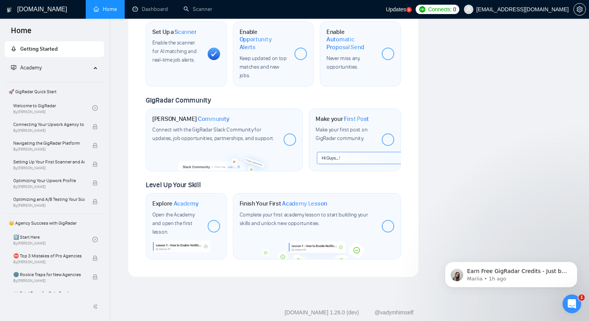
scroll to position [127, 0]
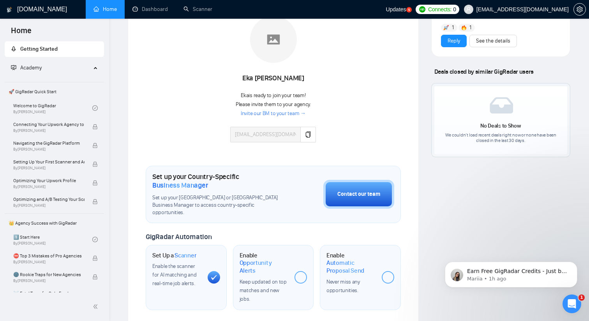
click at [215, 275] on icon at bounding box center [213, 277] width 5 height 5
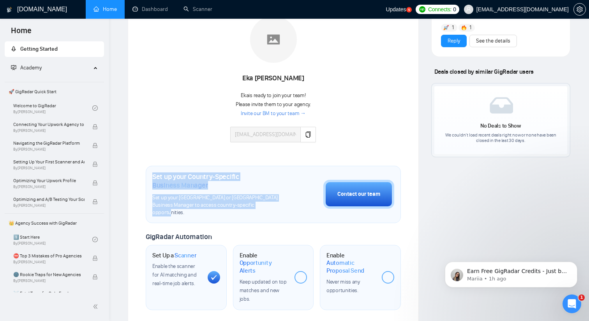
drag, startPoint x: 198, startPoint y: 179, endPoint x: 275, endPoint y: 203, distance: 81.3
click at [278, 205] on div "Set up your Country-Specific Business Manager Set up your United States or Unit…" at bounding box center [273, 194] width 255 height 57
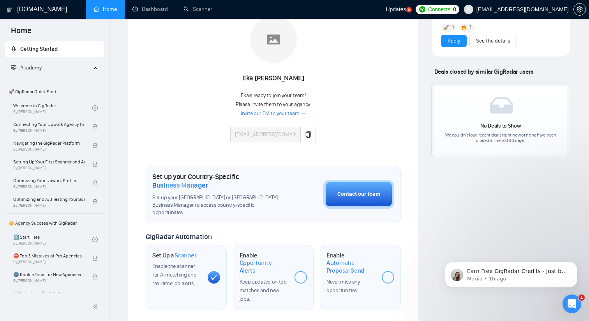
click at [280, 173] on h1 "Set up your Country-Specific Business Manager" at bounding box center [218, 180] width 132 height 17
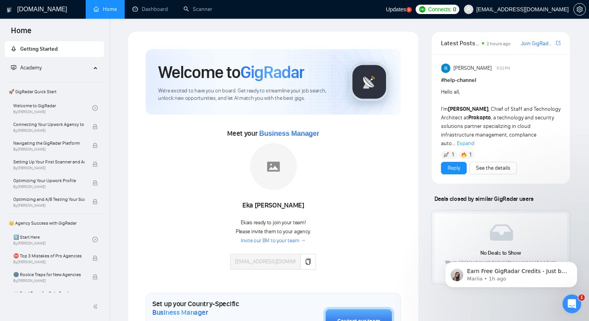
click at [54, 64] on span "Academy" at bounding box center [51, 68] width 80 height 16
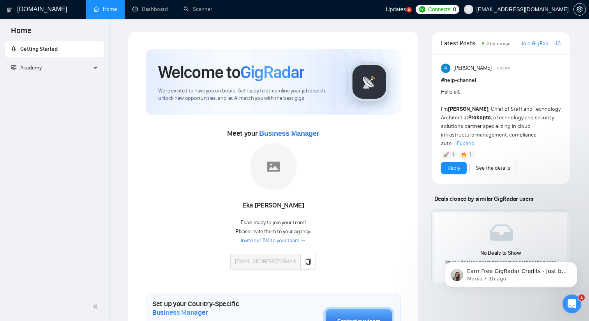
click at [81, 67] on span "Academy" at bounding box center [51, 68] width 80 height 16
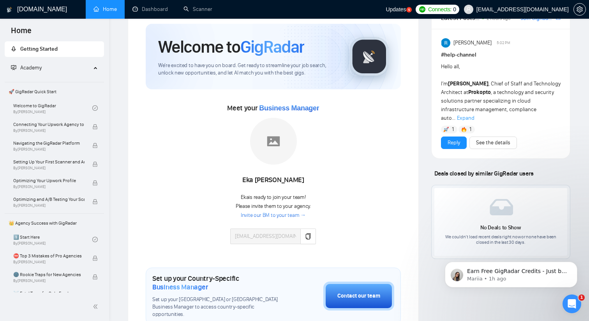
scroll to position [28, 0]
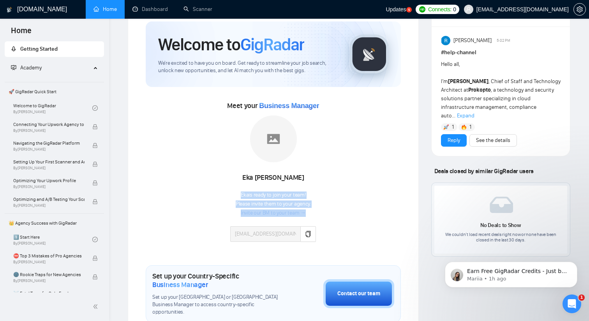
drag, startPoint x: 239, startPoint y: 193, endPoint x: 312, endPoint y: 203, distance: 73.2
click at [312, 203] on div "Eka is ready to join your team! Please invite them to your agency. Invite our B…" at bounding box center [273, 216] width 86 height 51
click at [331, 197] on div "Meet your Business Manager Eka Nurwati Eka is ready to join your team! Please i…" at bounding box center [273, 174] width 255 height 150
click at [301, 230] on button "button" at bounding box center [309, 234] width 16 height 16
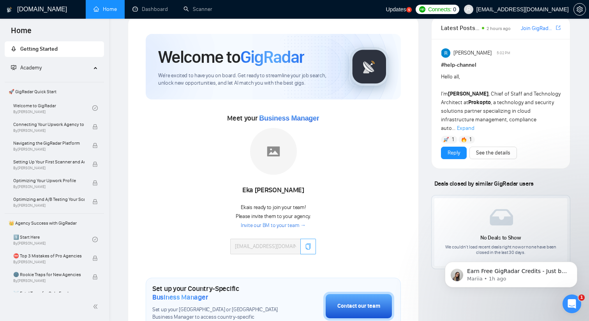
scroll to position [0, 0]
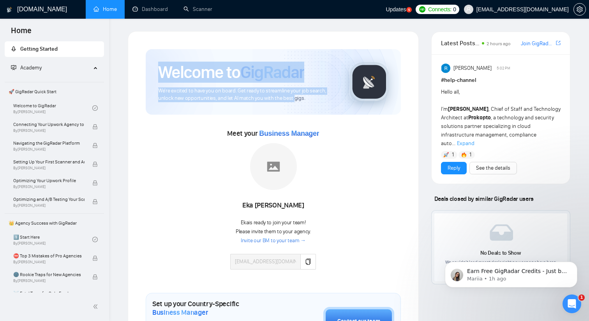
drag, startPoint x: 149, startPoint y: 74, endPoint x: 294, endPoint y: 99, distance: 147.2
click at [294, 99] on div "Welcome to GigRadar We're excited to have you on board. Get ready to streamline…" at bounding box center [273, 81] width 255 height 65
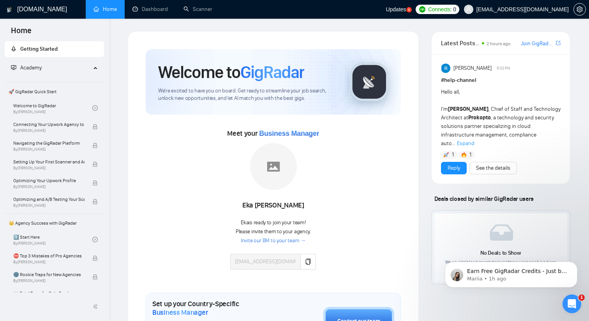
click at [34, 93] on span "🚀 GigRadar Quick Start" at bounding box center [54, 92] width 98 height 16
click at [37, 106] on link "Welcome to GigRadar By Vlad Timinsky" at bounding box center [52, 107] width 79 height 17
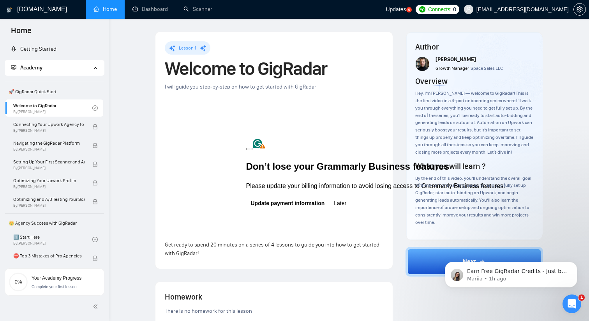
click at [253, 148] on button at bounding box center [249, 149] width 6 height 2
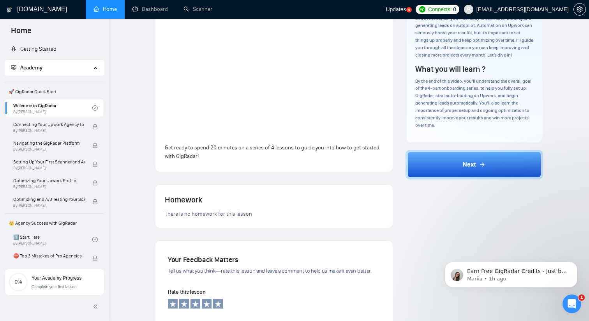
scroll to position [103, 0]
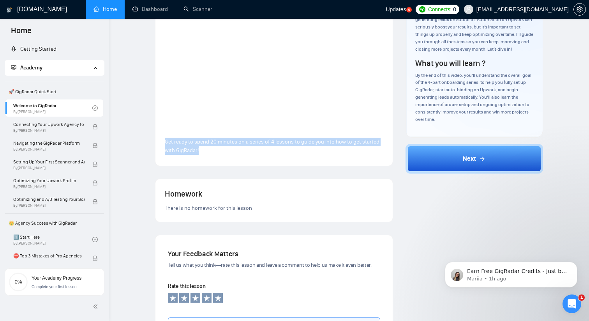
drag, startPoint x: 165, startPoint y: 140, endPoint x: 231, endPoint y: 159, distance: 68.9
click at [231, 159] on div "Lesson 1 Welcome to GigRadar I will guide you step-by-step on how to get starte…" at bounding box center [274, 47] width 237 height 237
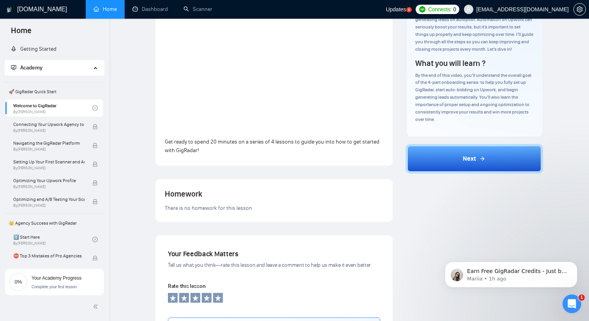
click at [232, 153] on p "Get ready to spend 20 minutes on a series of 4 lessons to guide you into how to…" at bounding box center [274, 146] width 219 height 17
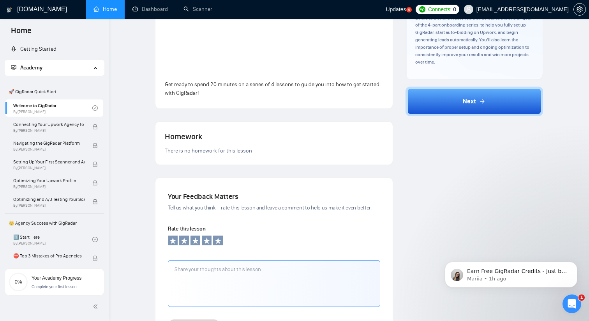
scroll to position [169, 0]
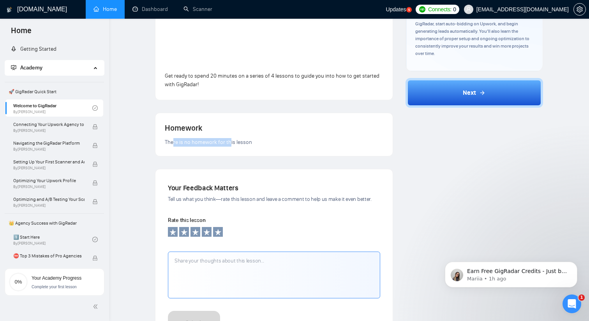
drag, startPoint x: 173, startPoint y: 142, endPoint x: 239, endPoint y: 142, distance: 65.5
click at [236, 142] on span "There is no homework for this lesson" at bounding box center [208, 142] width 87 height 7
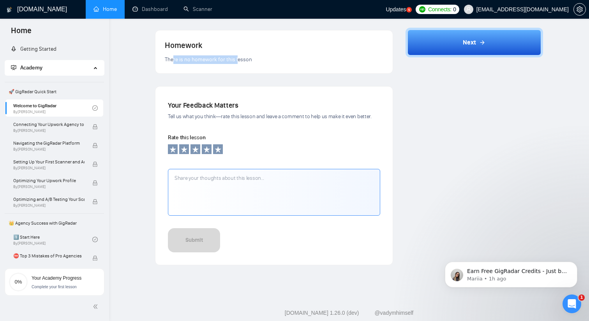
scroll to position [256, 0]
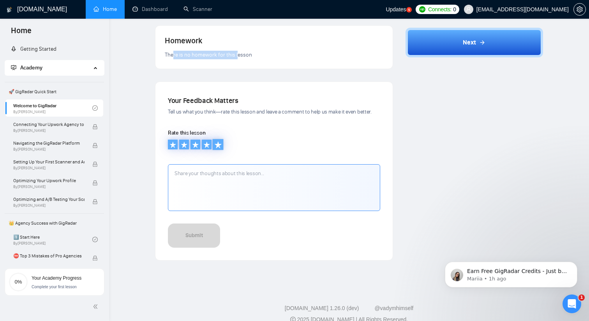
click at [219, 149] on div at bounding box center [218, 144] width 11 height 11
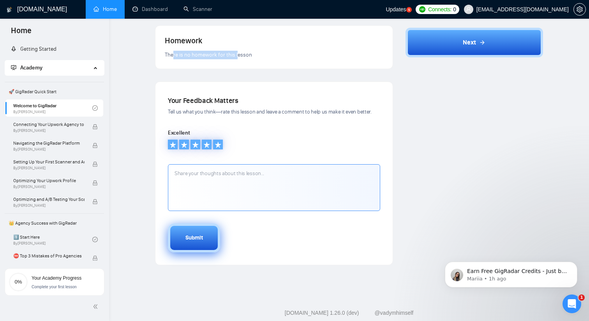
click at [201, 234] on div "Submit" at bounding box center [195, 238] width 18 height 9
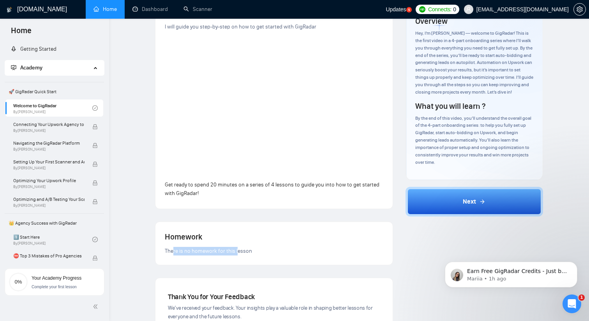
scroll to position [145, 0]
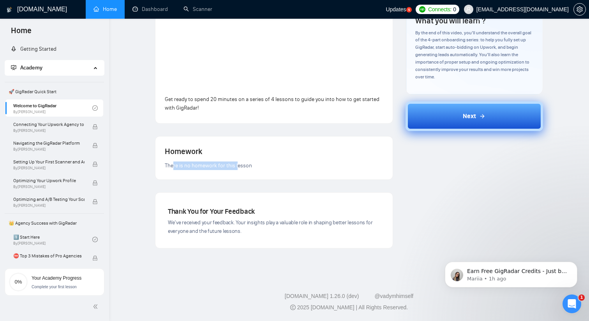
click at [469, 131] on button "Next" at bounding box center [475, 116] width 138 height 30
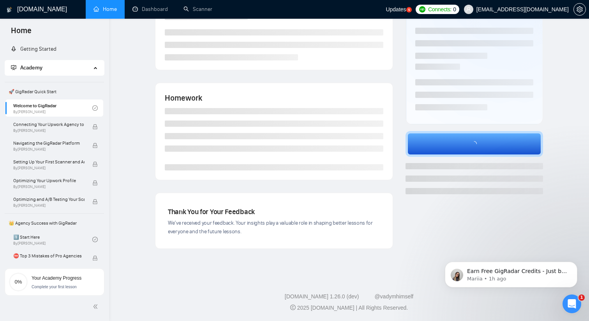
scroll to position [0, 0]
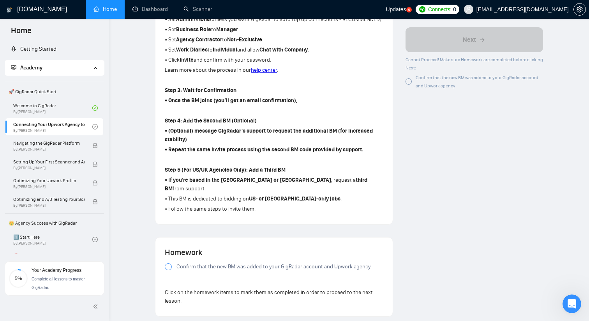
scroll to position [381, 0]
drag, startPoint x: 171, startPoint y: 112, endPoint x: 276, endPoint y: 110, distance: 105.3
click at [276, 103] on strong "• Once the BM joins (you’ll get an email confirmation)," at bounding box center [231, 99] width 133 height 7
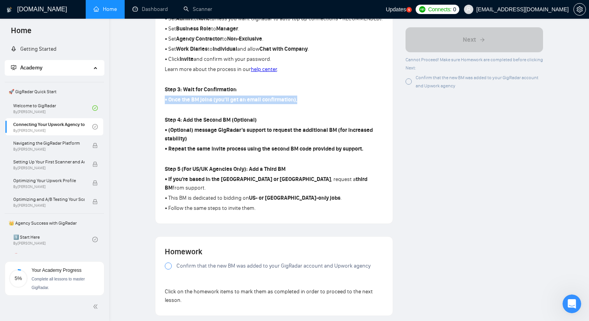
drag, startPoint x: 316, startPoint y: 110, endPoint x: 164, endPoint y: 111, distance: 151.7
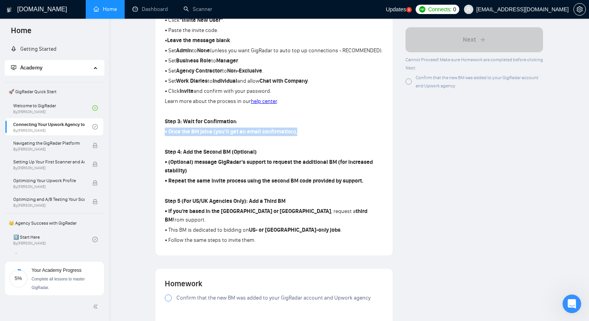
scroll to position [347, 0]
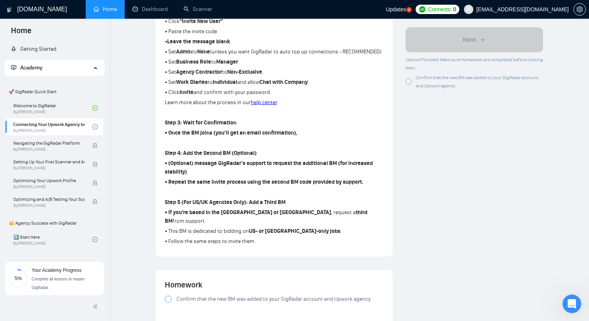
click at [246, 156] on strong "Step 4: Add the Second BM (Optional)" at bounding box center [211, 153] width 92 height 7
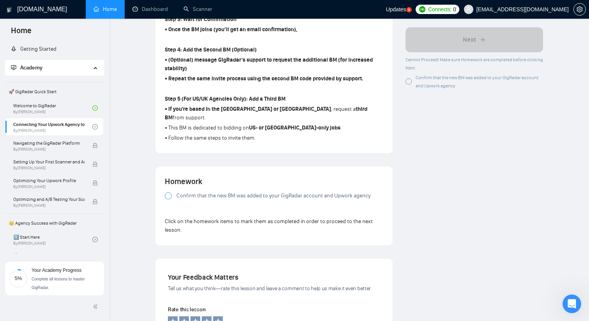
scroll to position [462, 0]
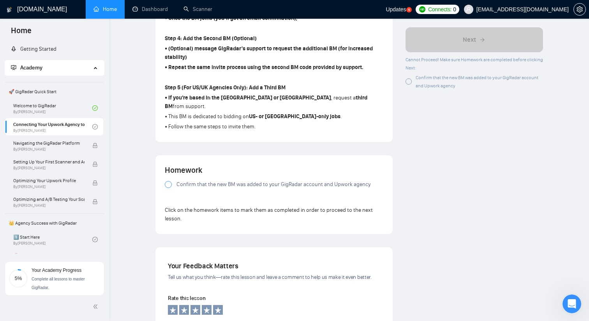
click at [170, 188] on div at bounding box center [168, 184] width 7 height 7
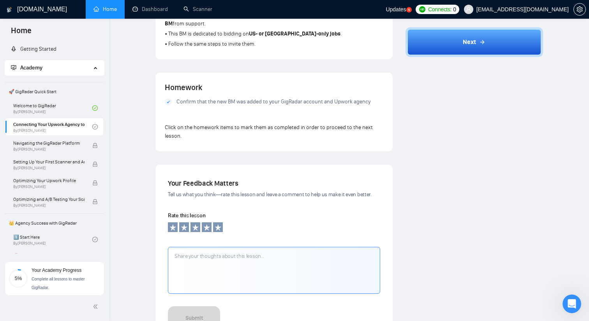
scroll to position [546, 0]
click at [218, 227] on icon at bounding box center [217, 225] width 7 height 7
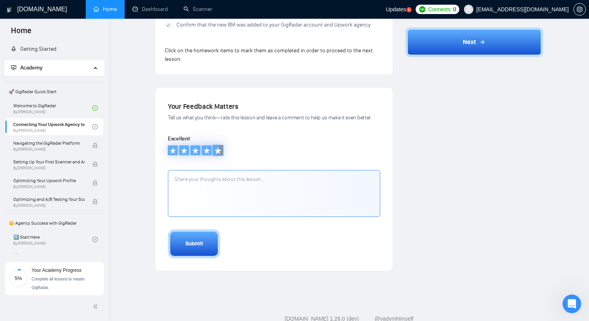
scroll to position [625, 0]
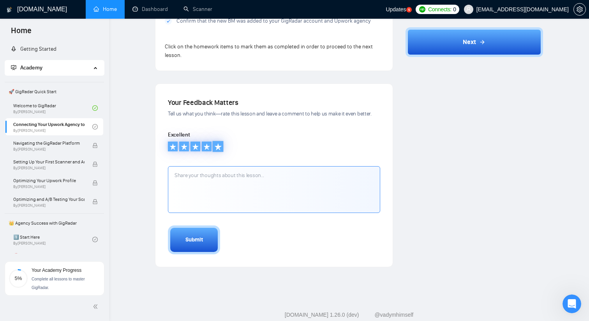
click at [221, 150] on icon at bounding box center [218, 147] width 8 height 8
click at [201, 244] on div "Submit" at bounding box center [195, 239] width 18 height 9
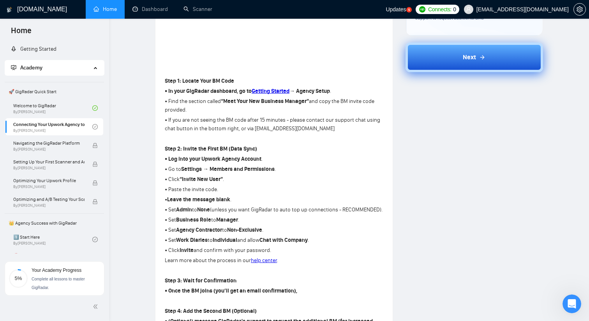
click at [476, 53] on div "Next" at bounding box center [474, 57] width 23 height 9
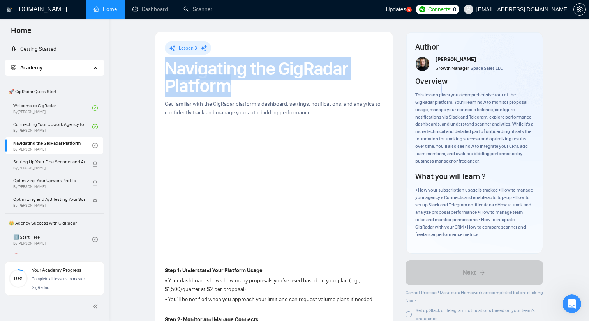
drag, startPoint x: 162, startPoint y: 67, endPoint x: 285, endPoint y: 89, distance: 124.7
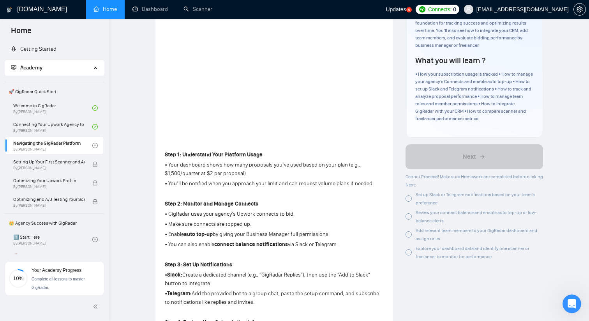
scroll to position [63, 0]
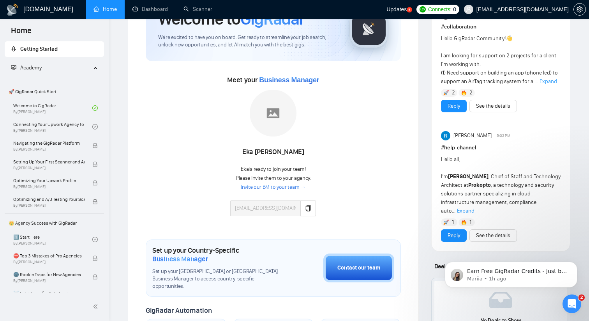
click at [286, 186] on link "Invite our BM to your team →" at bounding box center [273, 187] width 65 height 7
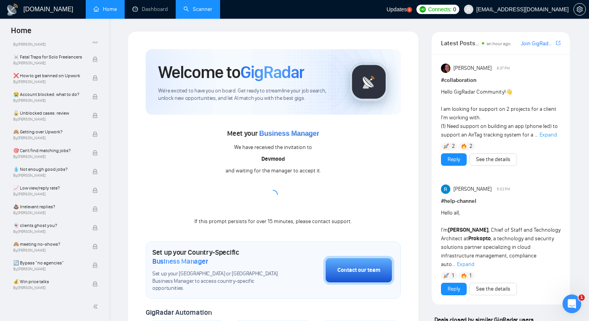
click at [203, 10] on link "Scanner" at bounding box center [198, 9] width 29 height 7
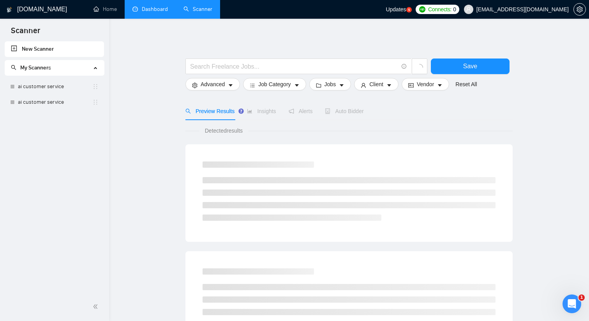
click at [142, 11] on link "Dashboard" at bounding box center [150, 9] width 35 height 7
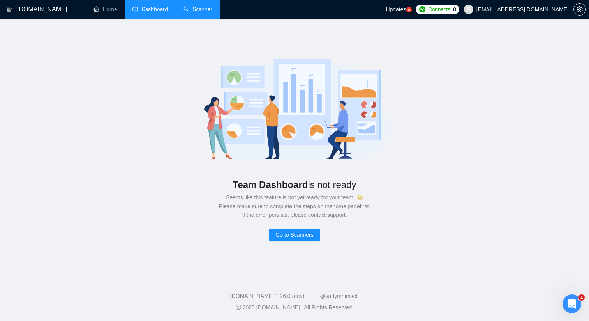
click at [406, 11] on span "Updates" at bounding box center [396, 9] width 20 height 6
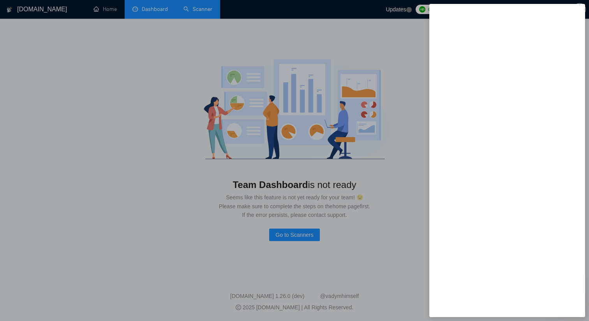
click at [391, 127] on div at bounding box center [294, 160] width 589 height 321
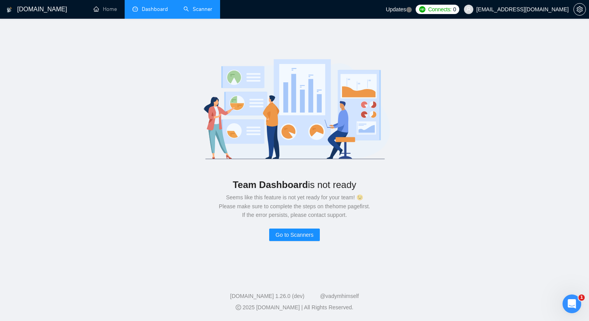
click at [507, 9] on span "[EMAIL_ADDRESS][DOMAIN_NAME]" at bounding box center [523, 9] width 92 height 0
click at [580, 13] on button "button" at bounding box center [580, 9] width 12 height 12
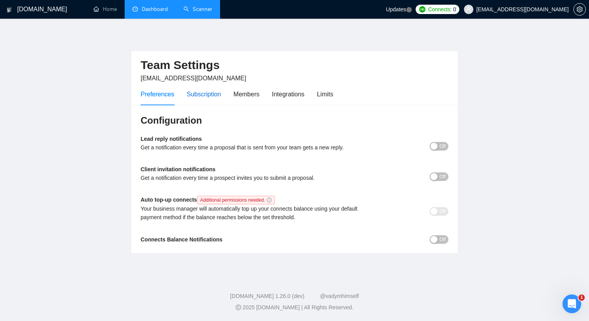
click at [201, 94] on div "Subscription" at bounding box center [204, 94] width 34 height 10
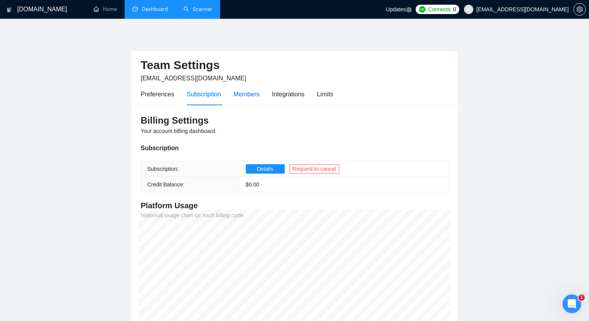
click at [255, 96] on div "Members" at bounding box center [247, 94] width 26 height 10
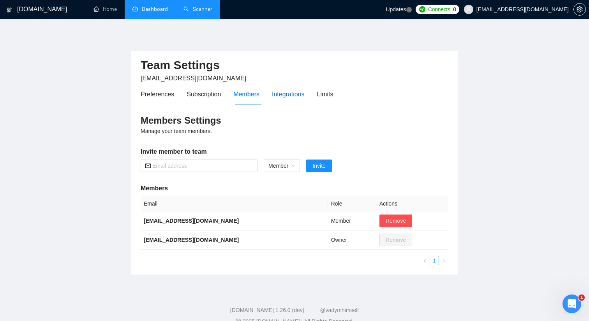
click at [290, 96] on div "Integrations" at bounding box center [288, 94] width 33 height 10
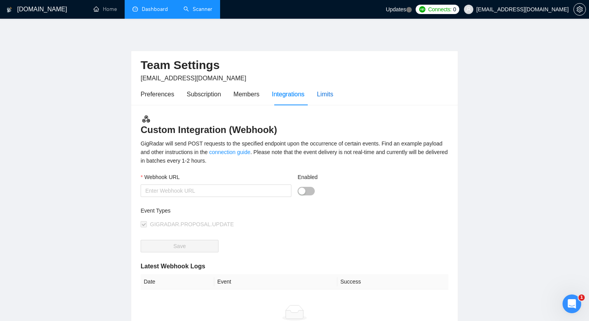
click at [327, 94] on div "Limits" at bounding box center [325, 94] width 16 height 10
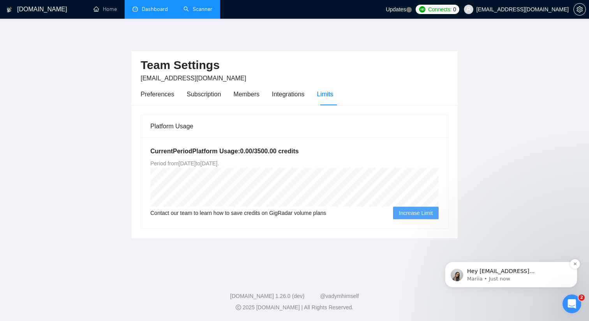
click at [512, 278] on p "Mariia • Just now" at bounding box center [517, 278] width 101 height 7
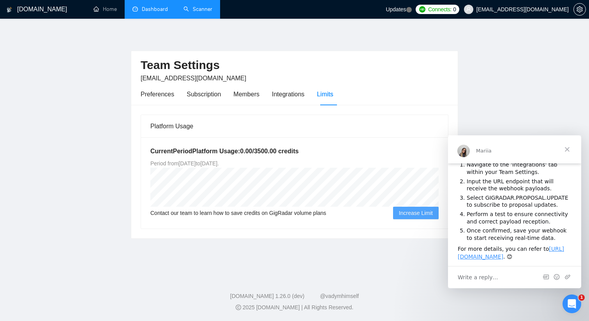
scroll to position [121, 0]
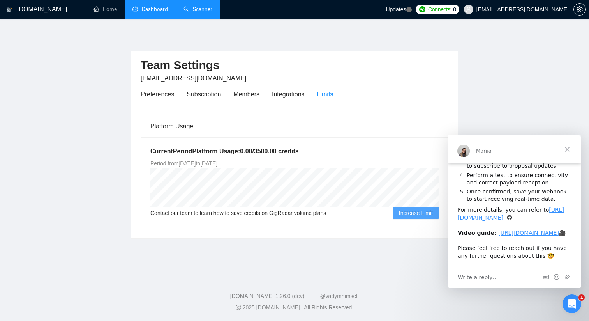
click at [122, 136] on main "Team Settings zawgorodskiy.2012@gmail.com Preferences Subscription Members Inte…" at bounding box center [294, 146] width 565 height 230
click at [568, 151] on span "Close" at bounding box center [568, 149] width 28 height 28
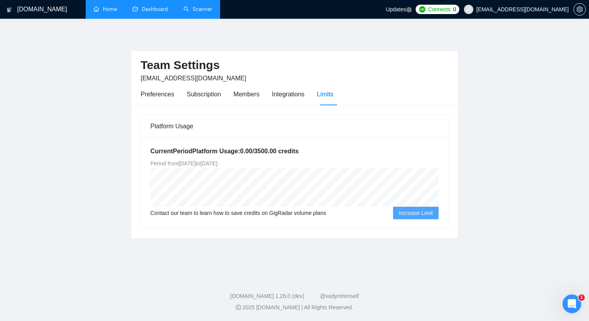
click at [110, 6] on link "Home" at bounding box center [105, 9] width 23 height 7
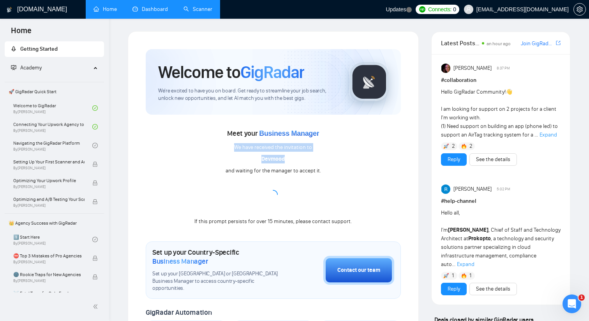
drag, startPoint x: 236, startPoint y: 146, endPoint x: 291, endPoint y: 159, distance: 56.4
click at [291, 159] on div "Meet your Business Manager We have received the invitation to Devmood and waiti…" at bounding box center [273, 176] width 255 height 99
click at [333, 161] on div "Meet your Business Manager We have received the invitation to Devmood and waiti…" at bounding box center [273, 176] width 255 height 99
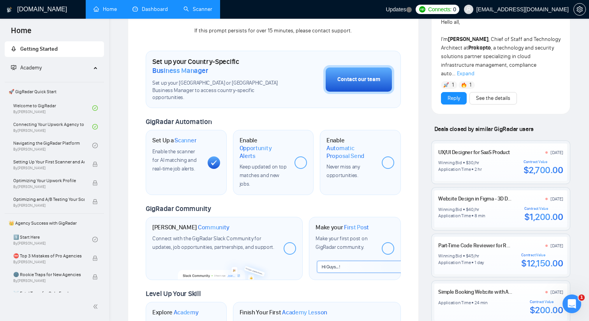
scroll to position [191, 0]
